Goal: Information Seeking & Learning: Learn about a topic

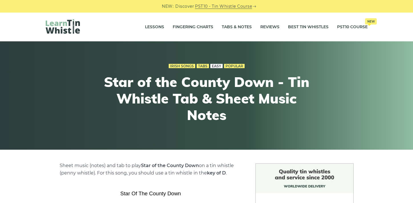
click at [218, 66] on link "Easy" at bounding box center [217, 66] width 12 height 5
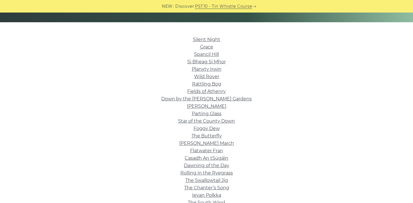
scroll to position [127, 0]
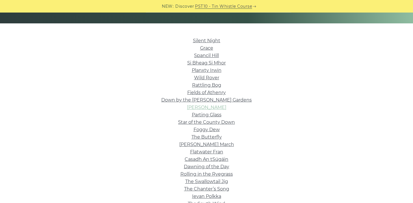
click at [208, 109] on link "Roddy Mc Corley" at bounding box center [206, 107] width 39 height 5
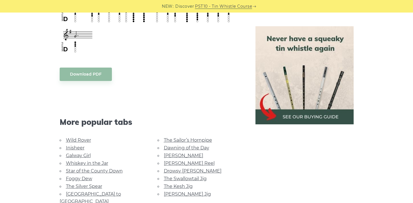
scroll to position [311, 0]
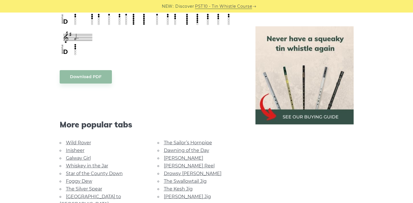
click at [205, 74] on div "Download PDF" at bounding box center [151, 76] width 182 height 13
click at [262, 149] on aside at bounding box center [305, 59] width 112 height 412
click at [391, 78] on div "Sheet music (notes) and tab to play Roddy Mc Corley on a tin whistle (penny whi…" at bounding box center [206, 63] width 413 height 420
click at [322, 69] on img at bounding box center [305, 75] width 98 height 98
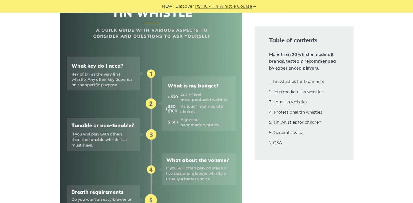
scroll to position [175, 0]
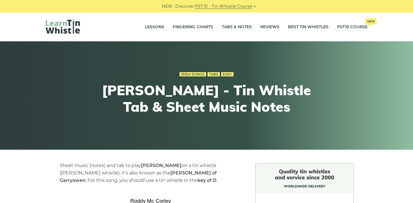
scroll to position [311, 0]
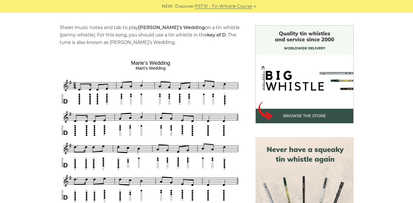
scroll to position [139, 0]
